Goal: Information Seeking & Learning: Learn about a topic

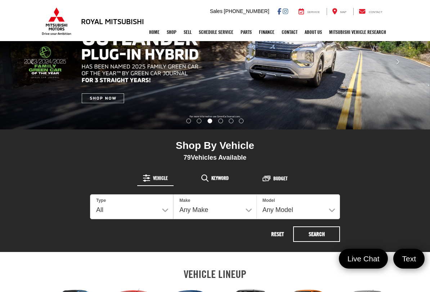
scroll to position [119, 0]
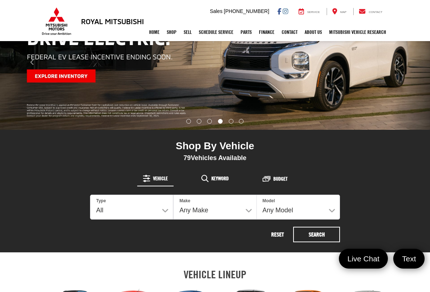
click at [217, 152] on div "Shop By Vehicle" at bounding box center [215, 147] width 250 height 14
click at [83, 68] on img "carousel slide number 4 of 6" at bounding box center [215, 62] width 430 height 134
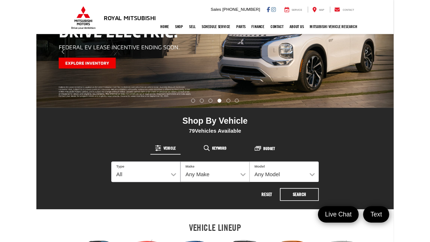
scroll to position [139, 0]
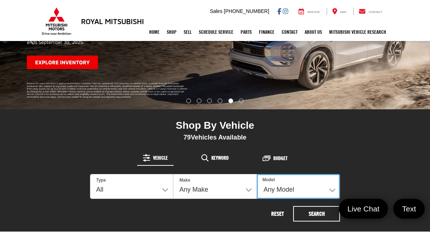
click at [317, 187] on select "Any Model 1500 Accent Altima Bronco Sport Camry Charger Eclipse Cross Encore GX…" at bounding box center [298, 186] width 83 height 25
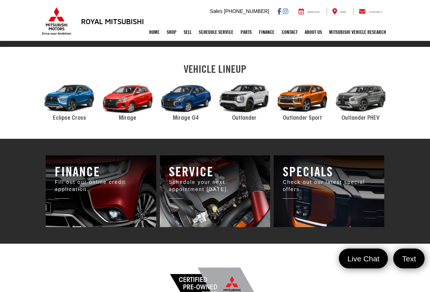
scroll to position [324, 0]
click at [305, 102] on div "2024 Mitsubishi Outlander Sport" at bounding box center [302, 98] width 58 height 39
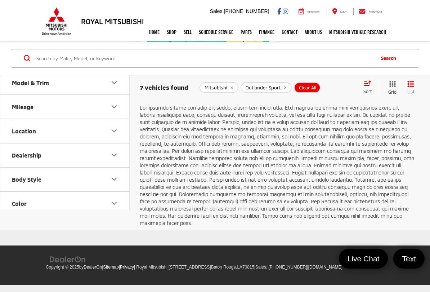
scroll to position [1502, 0]
